Goal: Task Accomplishment & Management: Complete application form

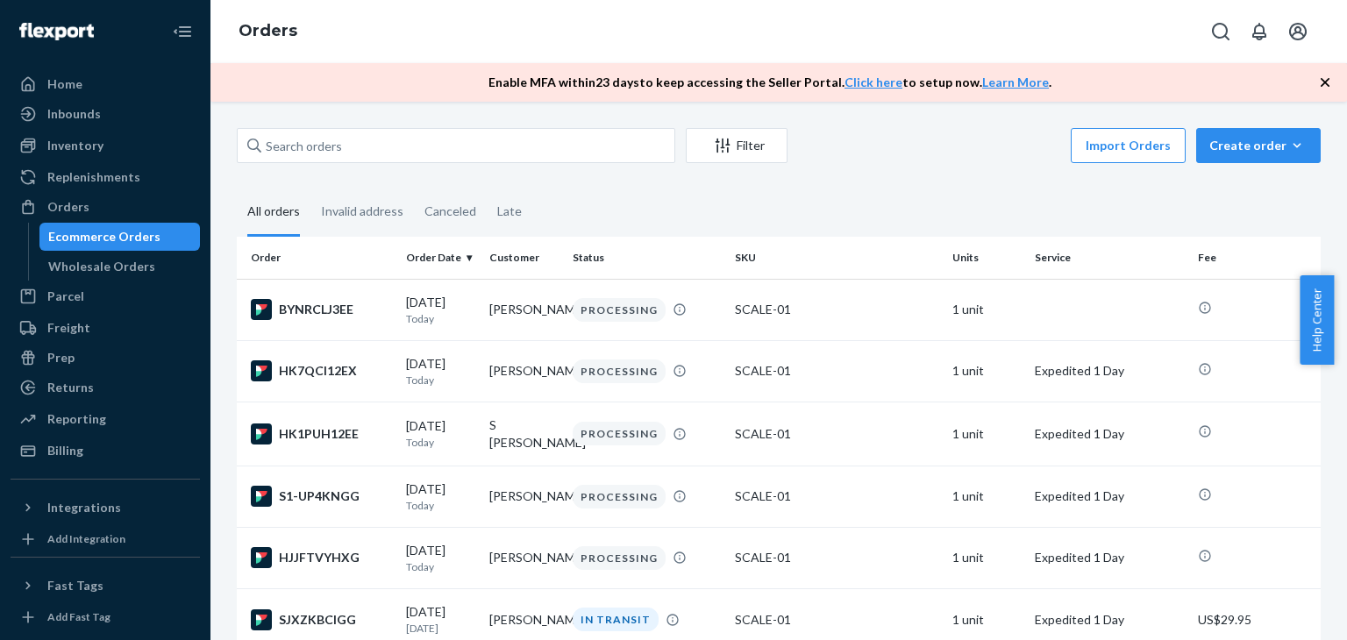
type input "[PERSON_NAME]"
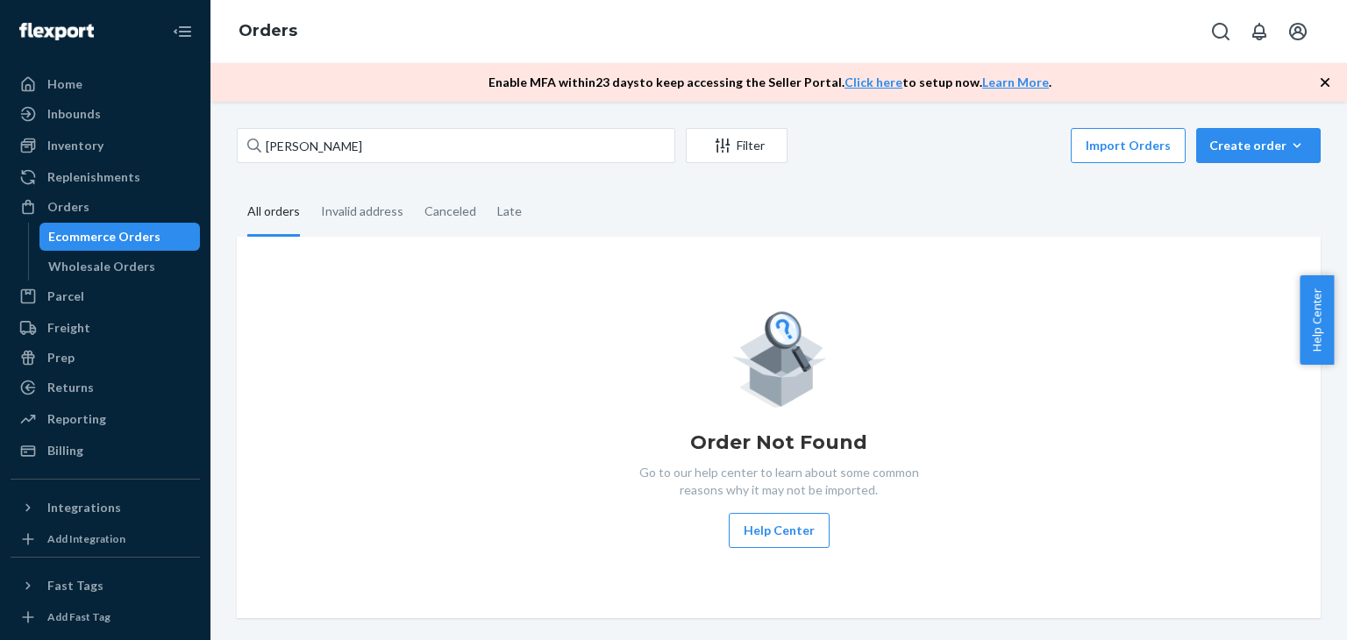
click at [425, 159] on input "[PERSON_NAME]" at bounding box center [456, 145] width 438 height 35
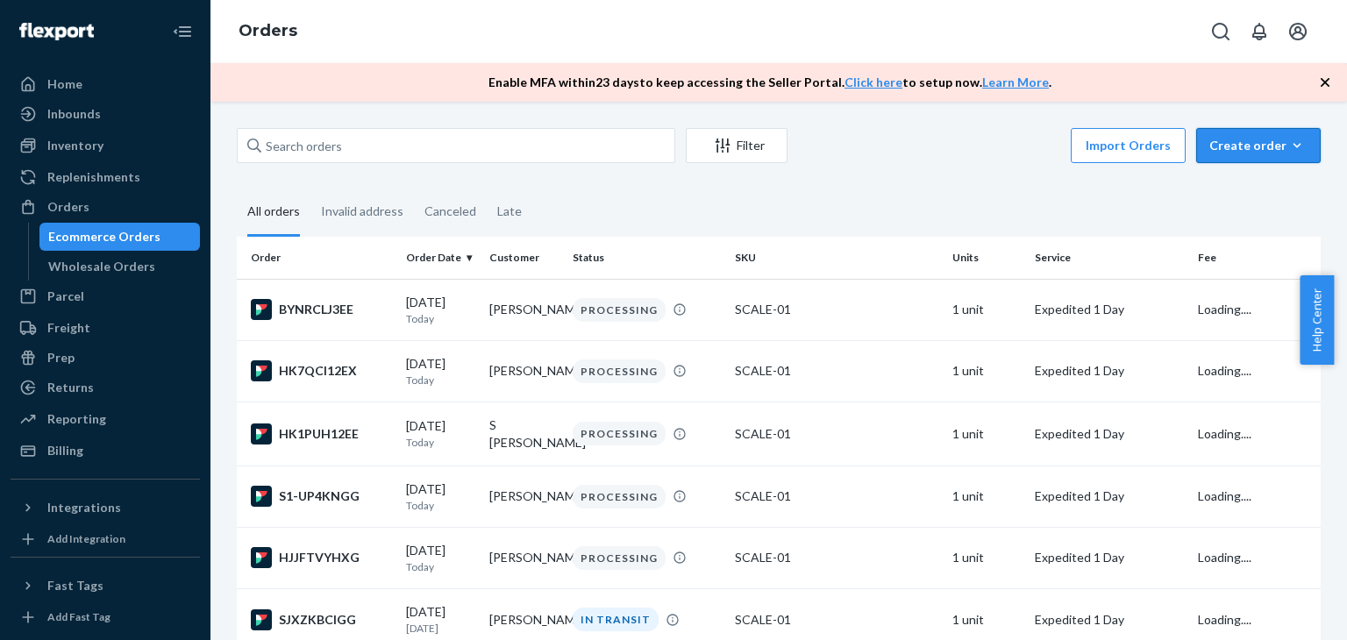
click at [1225, 155] on button "Create order Ecommerce order Removal order" at bounding box center [1258, 145] width 124 height 35
click at [1237, 181] on span "Ecommerce order" at bounding box center [1268, 187] width 109 height 12
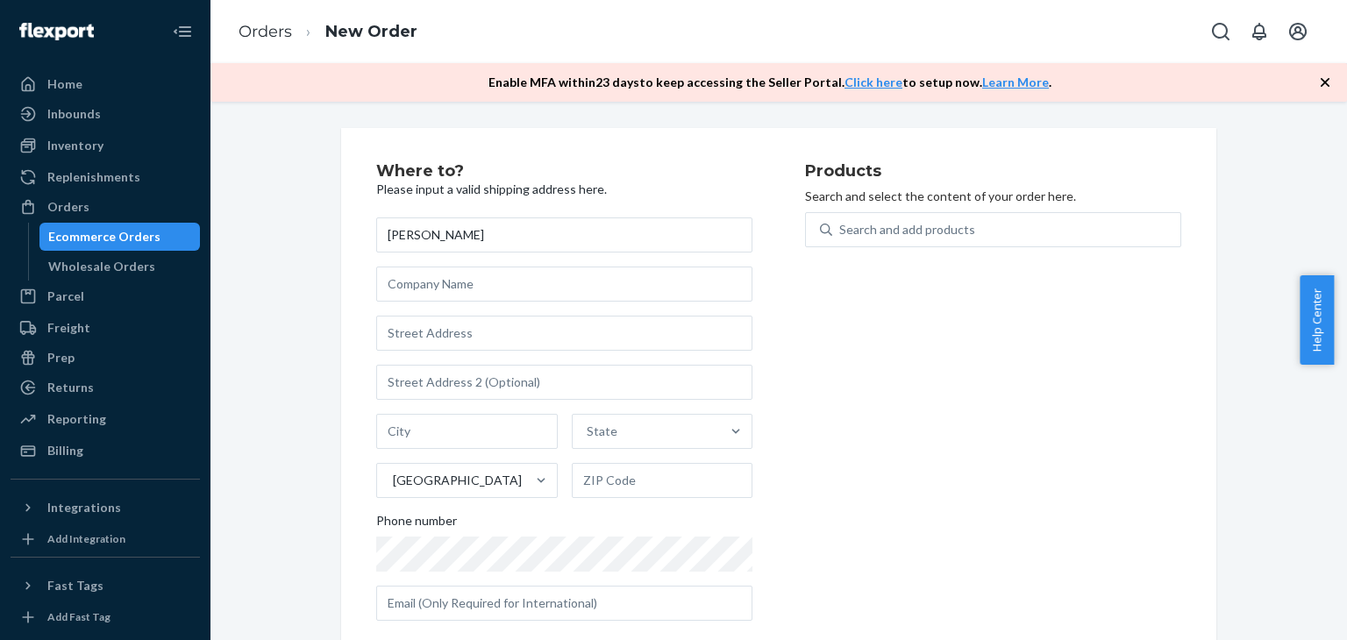
type input "[PERSON_NAME]"
click at [460, 323] on input "text" at bounding box center [564, 333] width 376 height 35
paste input "[STREET_ADDRESS][PERSON_NAME]"
type input "1612 [PERSON_NAME]"
type input "Lansing"
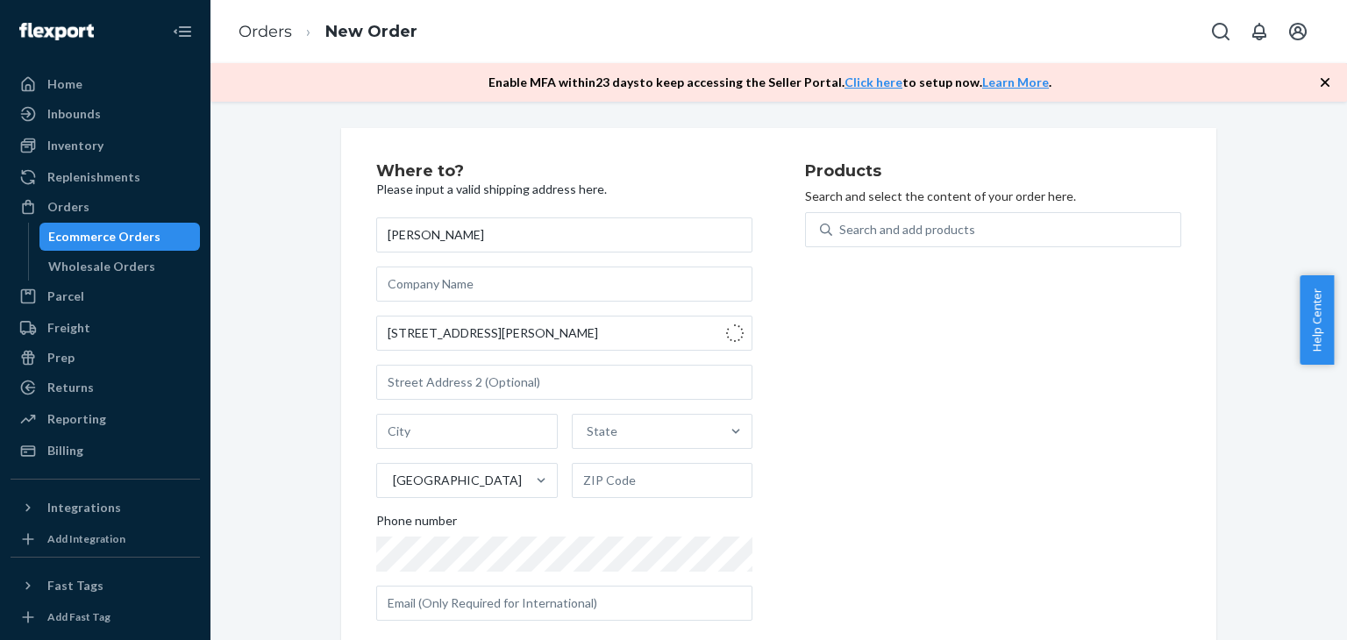
type input "48912"
click at [1013, 239] on div "Search and add products" at bounding box center [1006, 230] width 348 height 32
click at [841, 238] on input "Search and add products" at bounding box center [840, 230] width 2 height 18
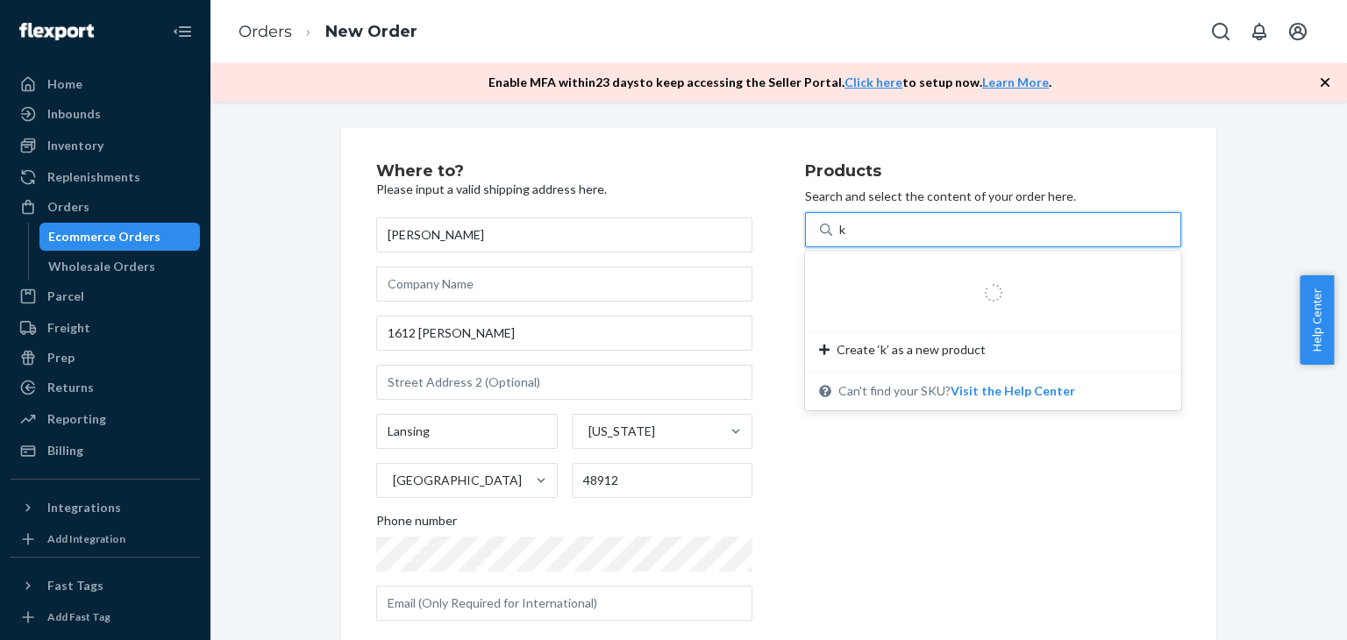
type input "ki"
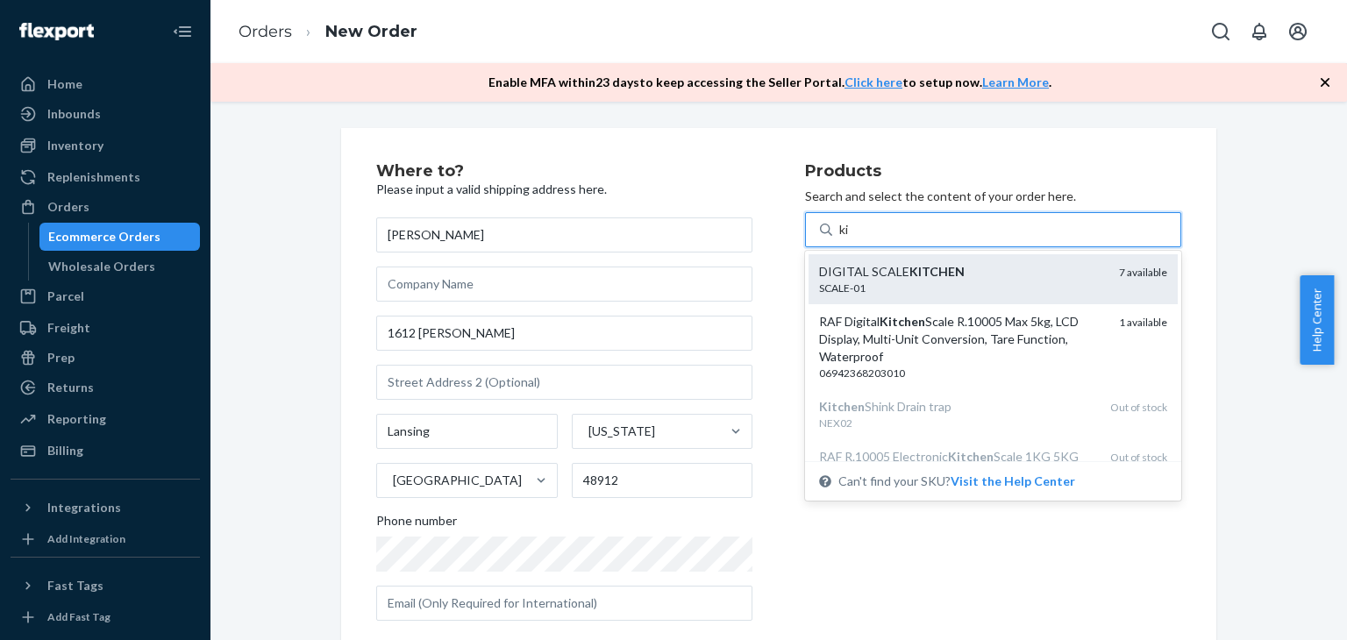
click at [1022, 283] on div "SCALE-01" at bounding box center [962, 288] width 286 height 15
click at [850, 238] on input "ki" at bounding box center [844, 230] width 11 height 18
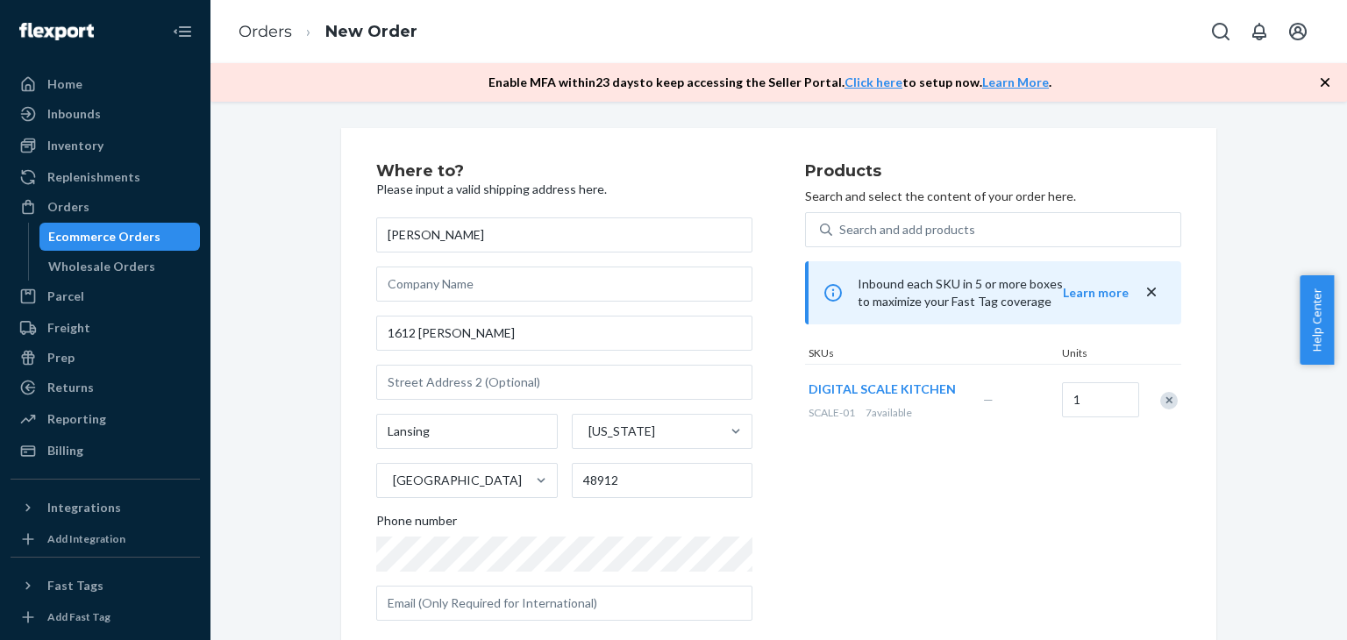
click at [963, 502] on div "Products Search and select the content of your order here. Search and add produ…" at bounding box center [993, 399] width 376 height 472
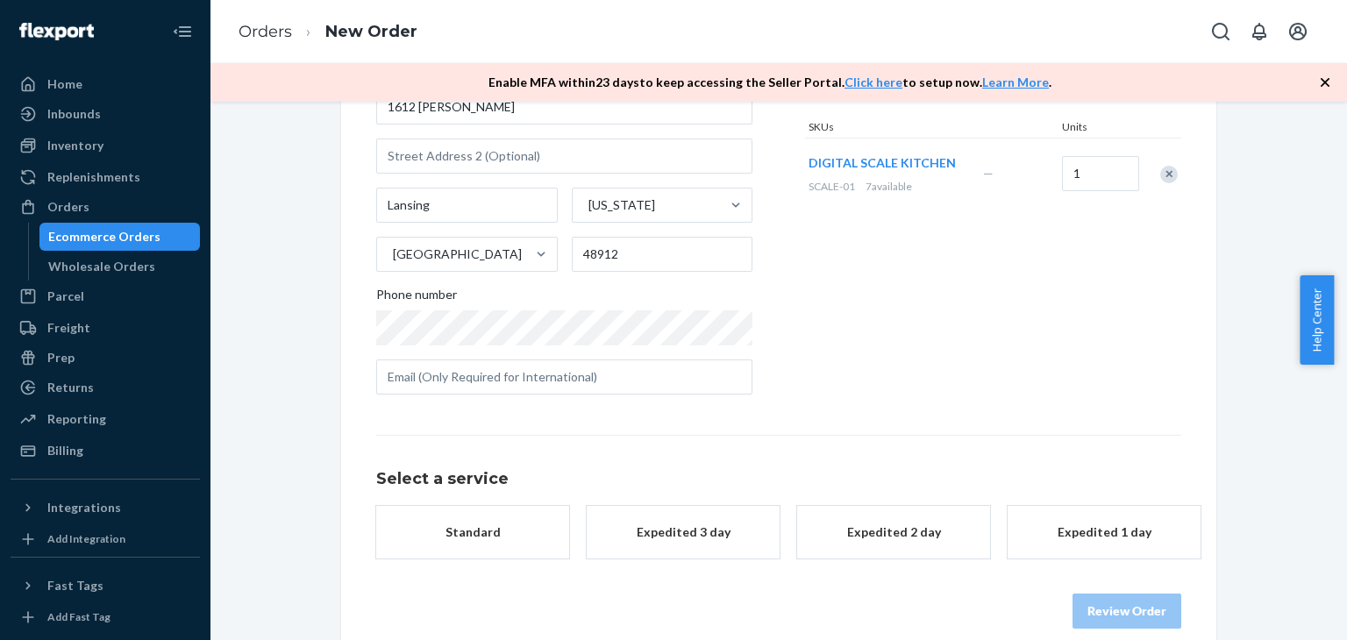
scroll to position [249, 0]
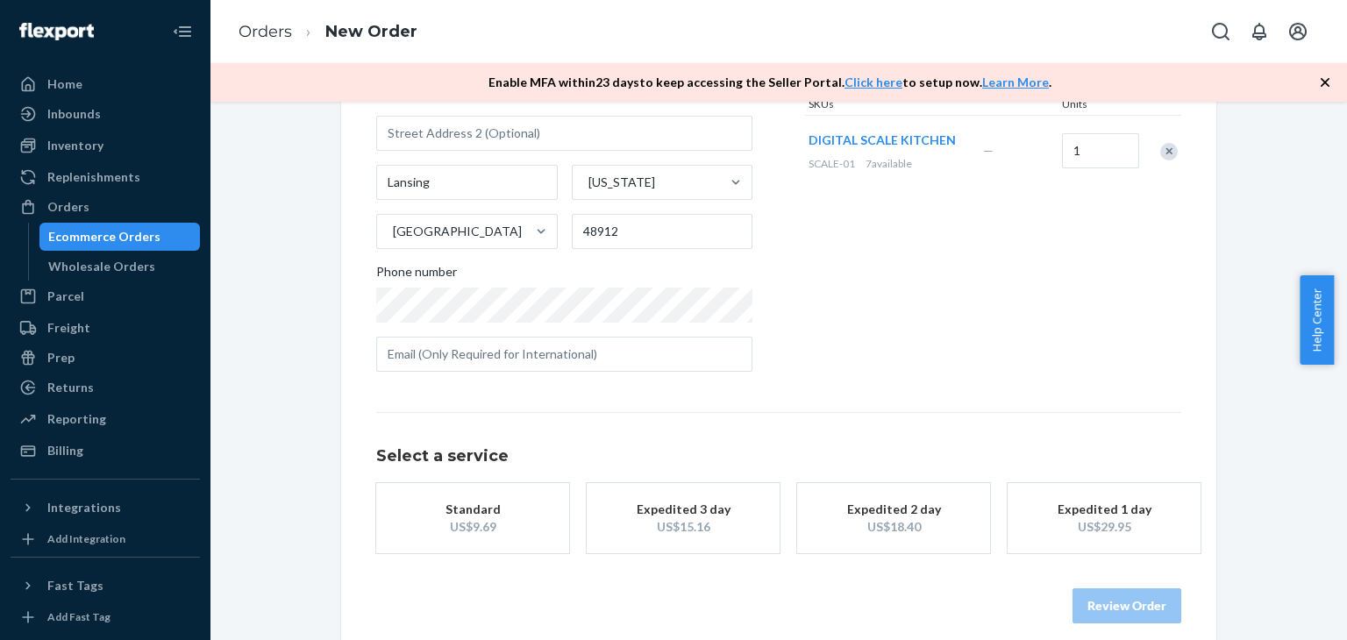
click at [1115, 511] on div "Expedited 1 day" at bounding box center [1104, 510] width 140 height 18
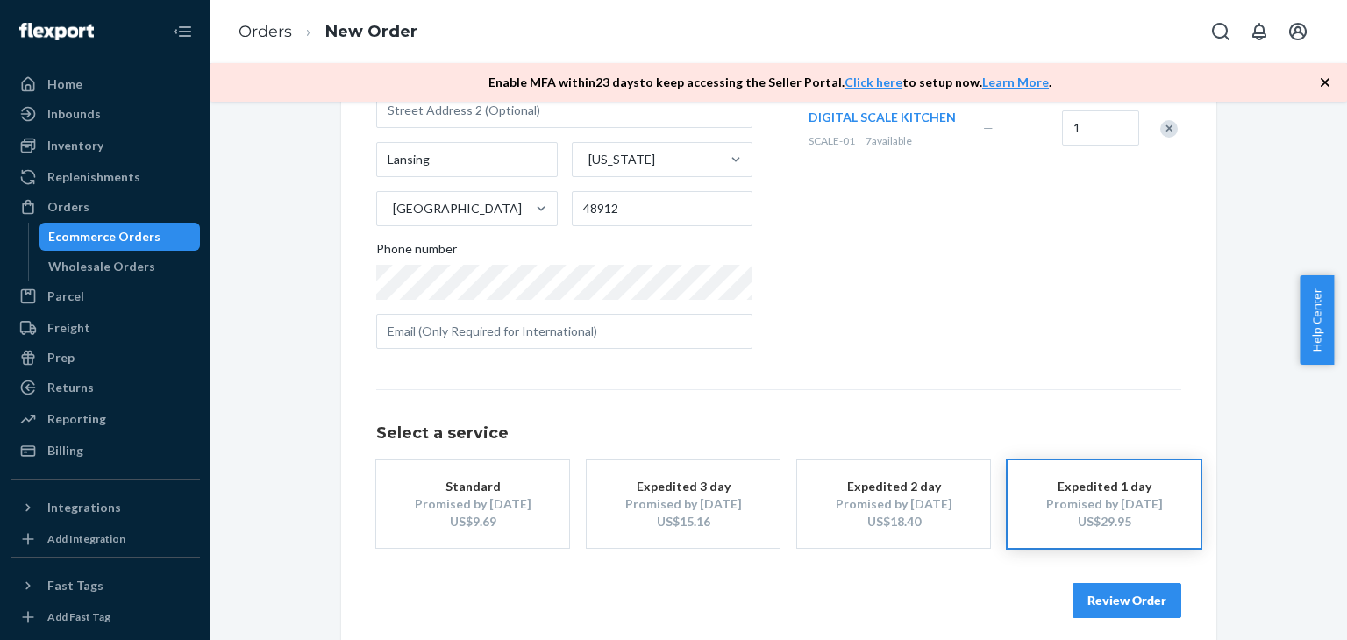
scroll to position [284, 0]
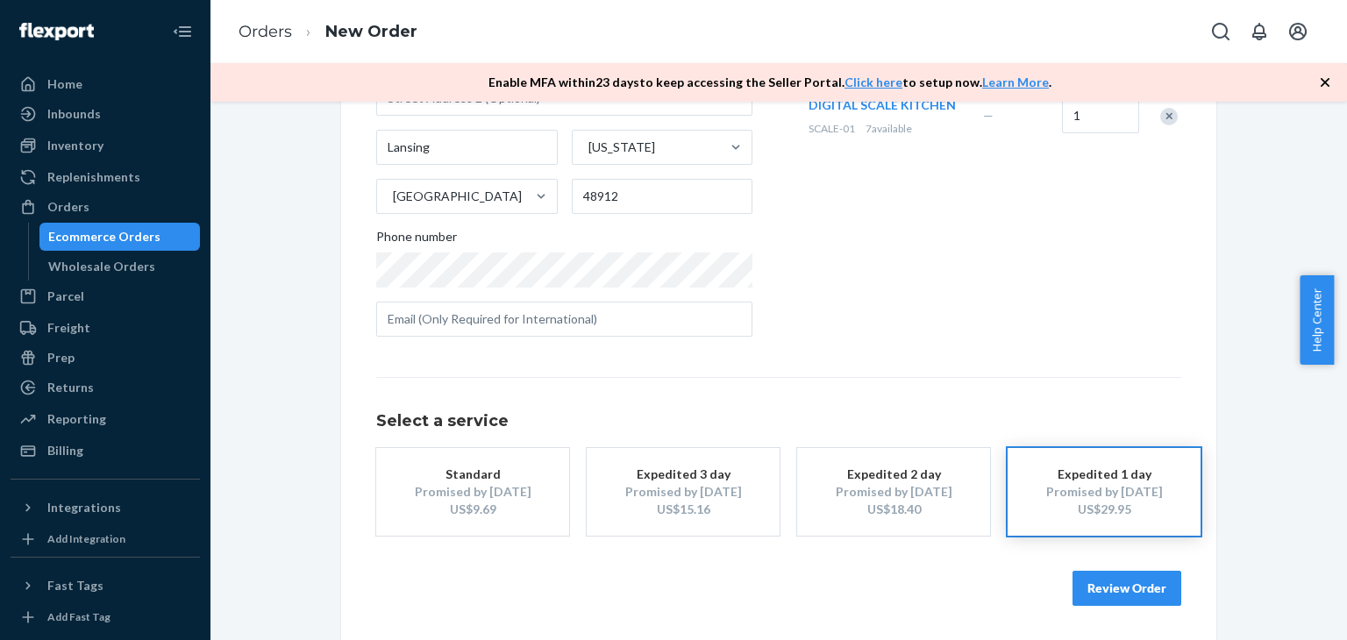
click at [1115, 594] on button "Review Order" at bounding box center [1126, 588] width 109 height 35
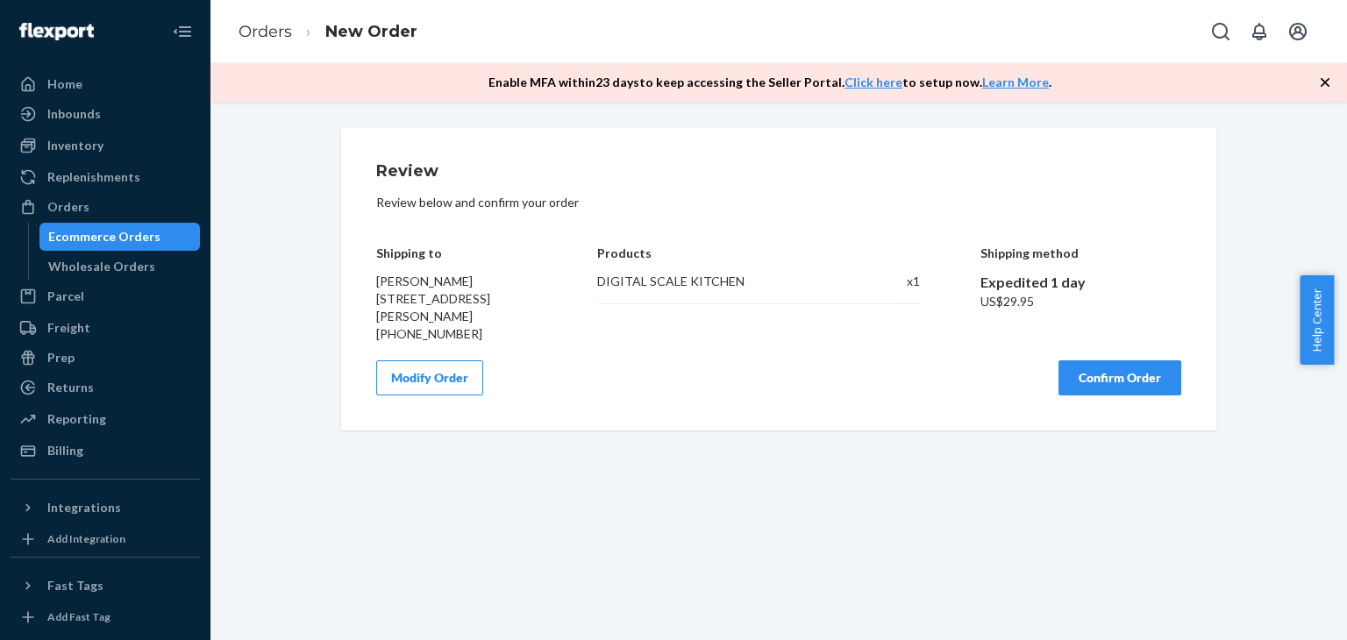
scroll to position [0, 0]
click at [1155, 371] on button "Confirm Order" at bounding box center [1119, 377] width 123 height 35
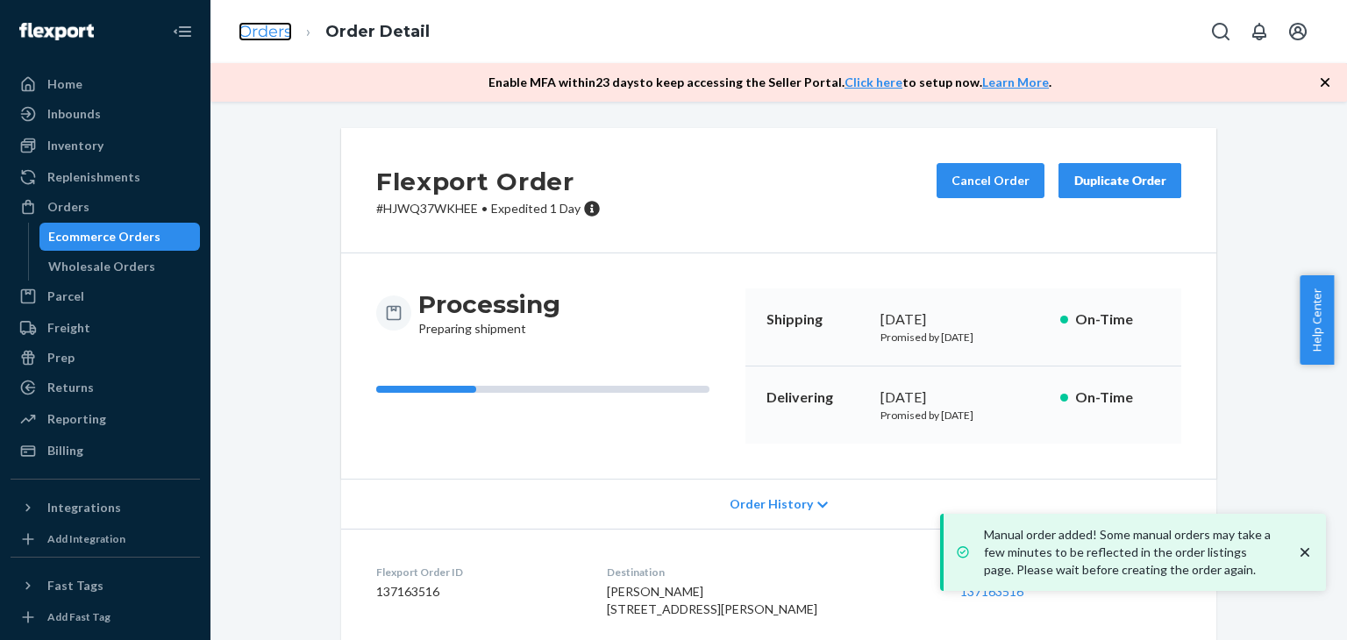
click at [274, 38] on link "Orders" at bounding box center [264, 31] width 53 height 19
